Goal: Answer question/provide support

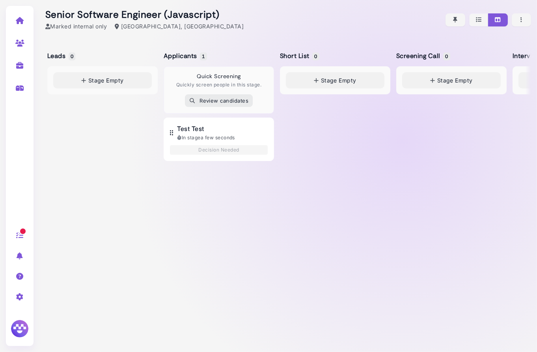
click at [21, 233] on icon at bounding box center [22, 230] width 7 height 7
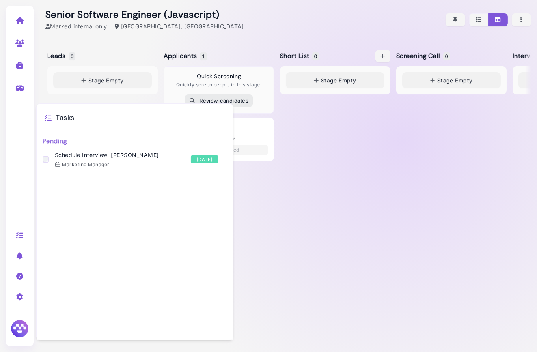
click at [348, 169] on div "Stage Empty" at bounding box center [335, 203] width 110 height 274
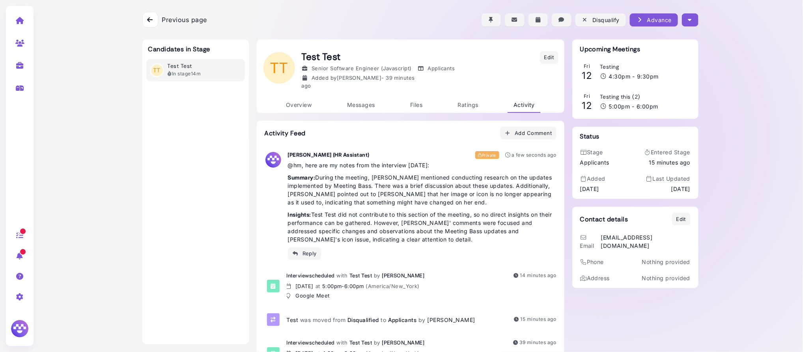
click at [147, 17] on div at bounding box center [150, 20] width 16 height 16
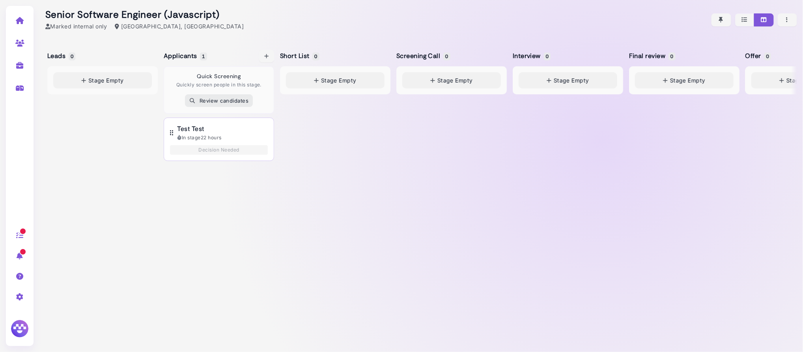
click at [246, 134] on div "In stage 22 hours" at bounding box center [222, 137] width 91 height 7
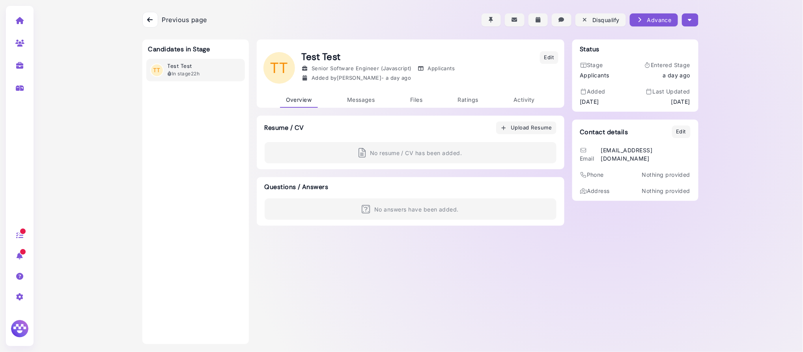
click at [151, 19] on icon at bounding box center [150, 20] width 6 height 6
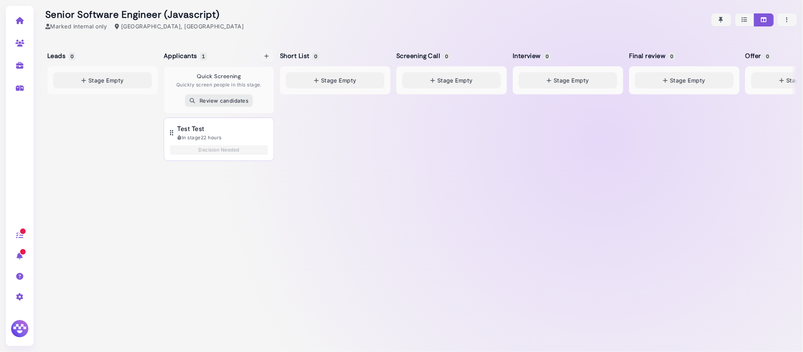
click at [222, 123] on button "Test Test In stage 22 hours Decision Needed" at bounding box center [219, 138] width 110 height 43
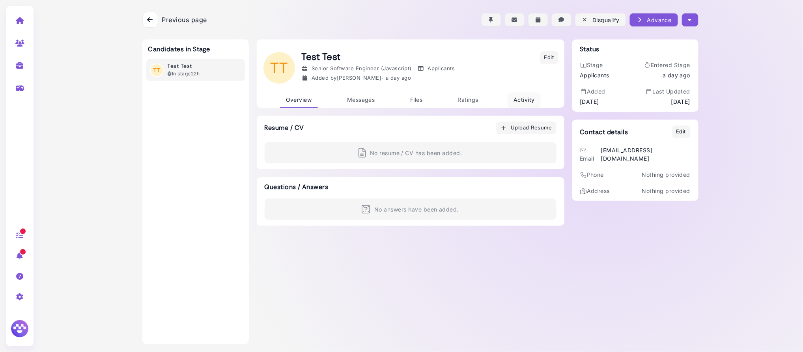
click at [526, 96] on span "Activity" at bounding box center [523, 99] width 21 height 7
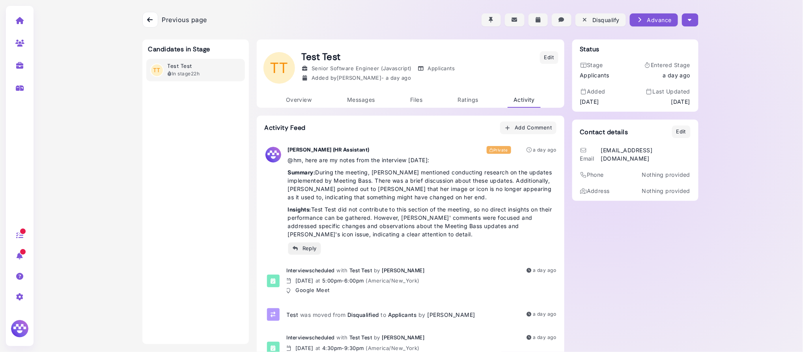
click at [303, 248] on div "Reply" at bounding box center [304, 248] width 25 height 8
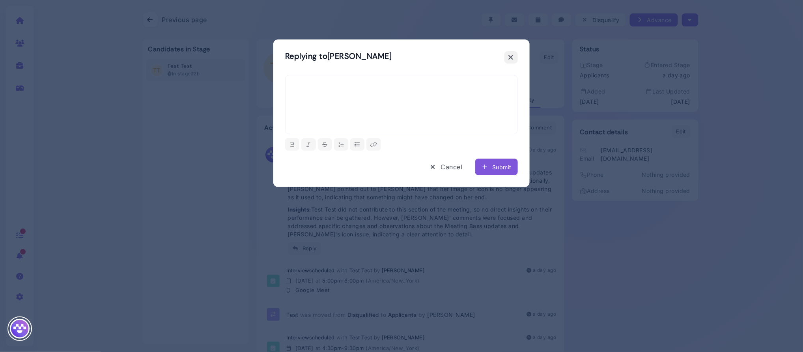
click at [510, 59] on icon at bounding box center [511, 57] width 6 height 8
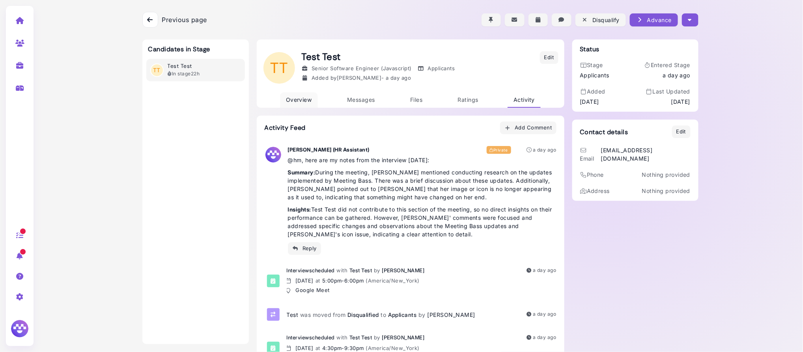
click at [296, 98] on span "Overview" at bounding box center [299, 99] width 26 height 7
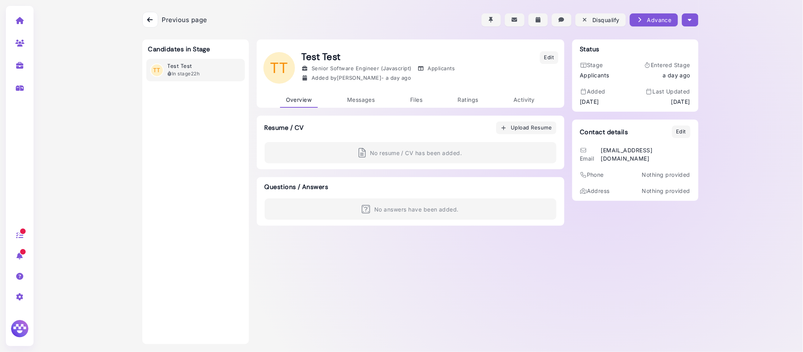
click at [384, 11] on div at bounding box center [420, 19] width 556 height 39
click at [505, 126] on icon "button" at bounding box center [503, 128] width 6 height 8
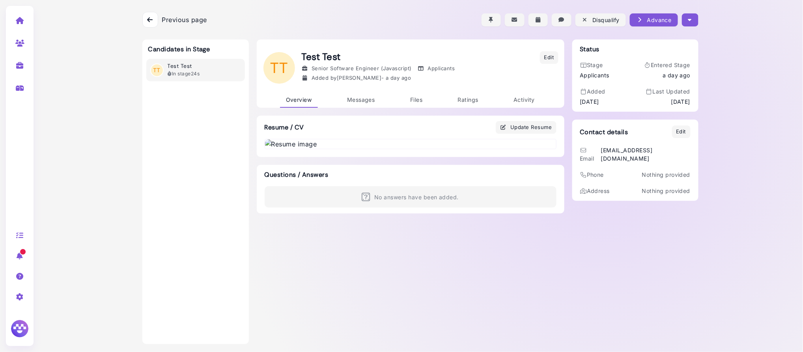
click at [148, 18] on icon at bounding box center [150, 20] width 6 height 6
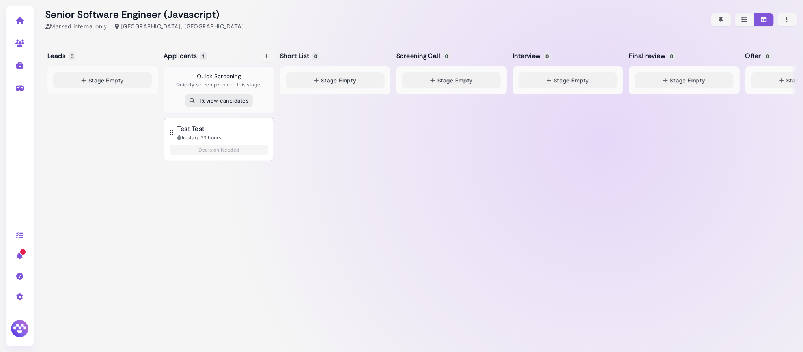
click at [261, 131] on div "Test Test" at bounding box center [222, 128] width 91 height 9
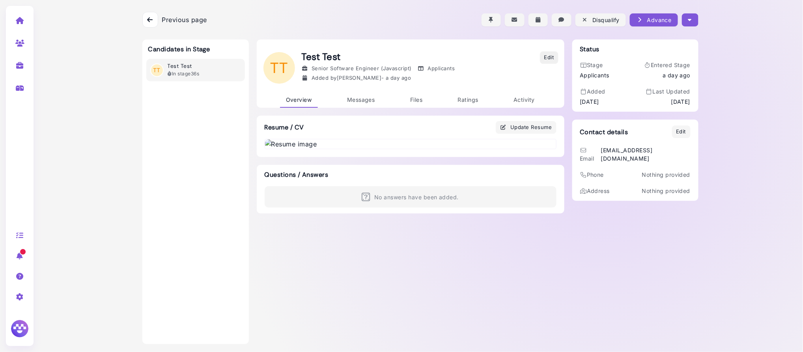
click at [550, 54] on div "Edit" at bounding box center [549, 58] width 10 height 8
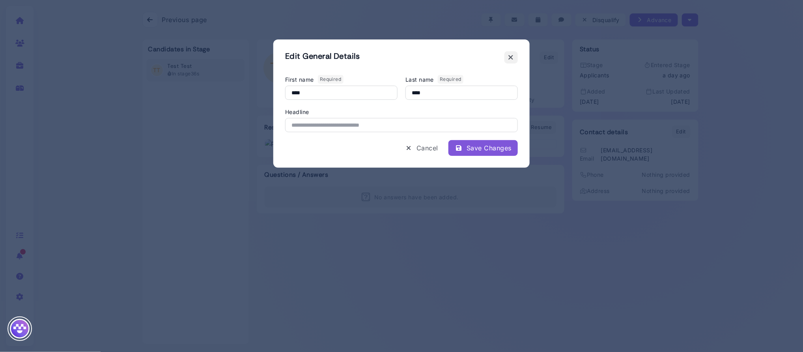
click at [511, 55] on icon at bounding box center [511, 57] width 6 height 8
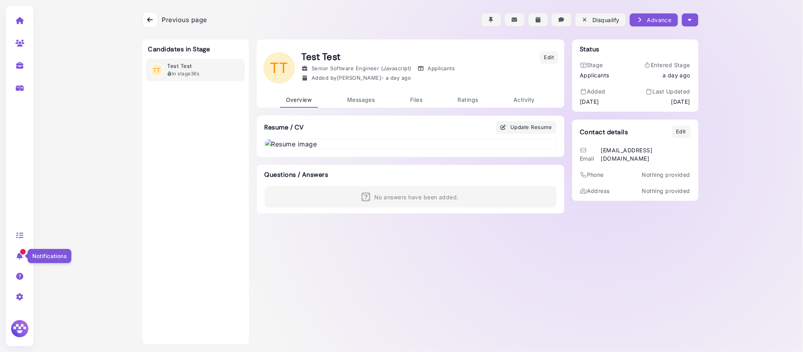
click at [19, 257] on icon at bounding box center [19, 255] width 9 height 7
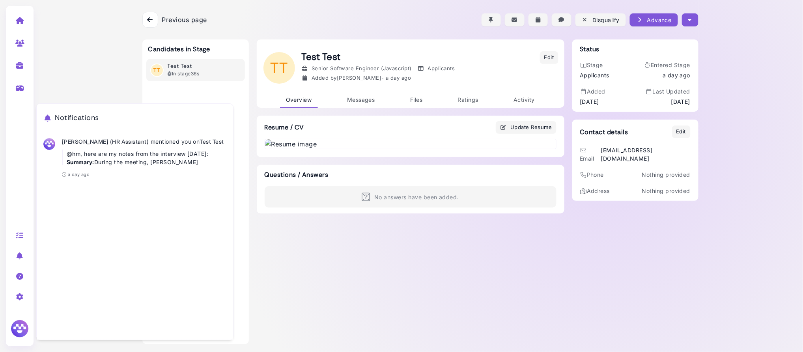
click at [100, 20] on div "Previous page Back Disqualify Advance Move to: Leads Applicants Short List Scre…" at bounding box center [420, 176] width 763 height 352
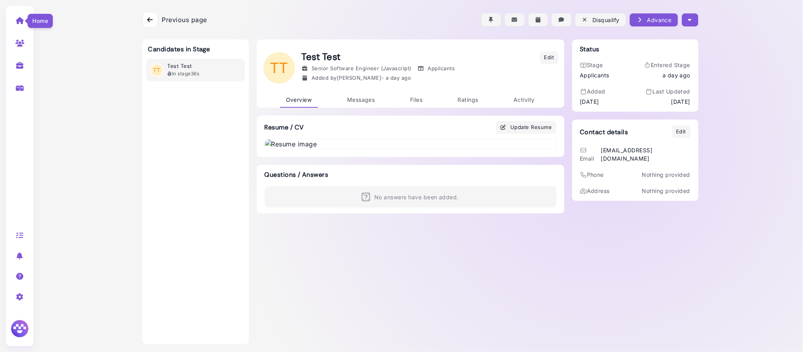
click at [21, 22] on icon at bounding box center [19, 20] width 9 height 7
